Goal: Transaction & Acquisition: Book appointment/travel/reservation

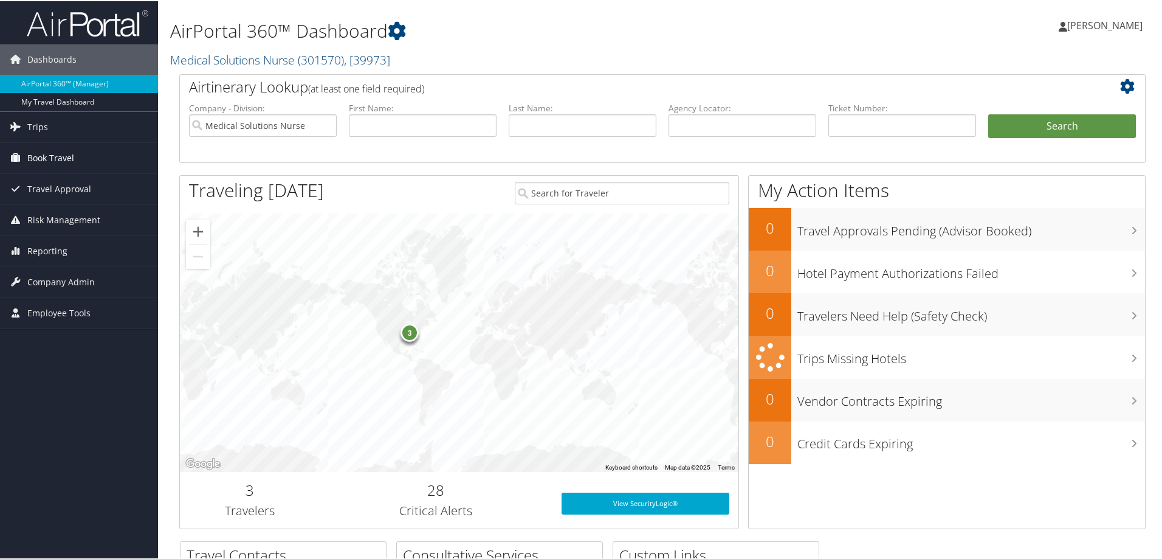
click at [32, 157] on span "Book Travel" at bounding box center [50, 157] width 47 height 30
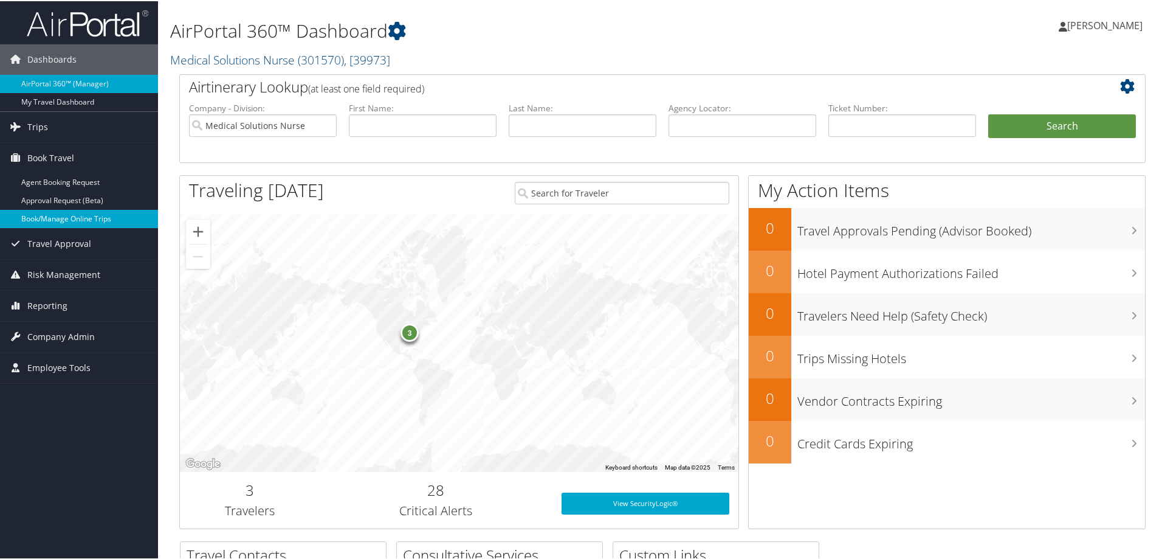
click at [50, 219] on link "Book/Manage Online Trips" at bounding box center [79, 218] width 158 height 18
